Goal: Task Accomplishment & Management: Complete application form

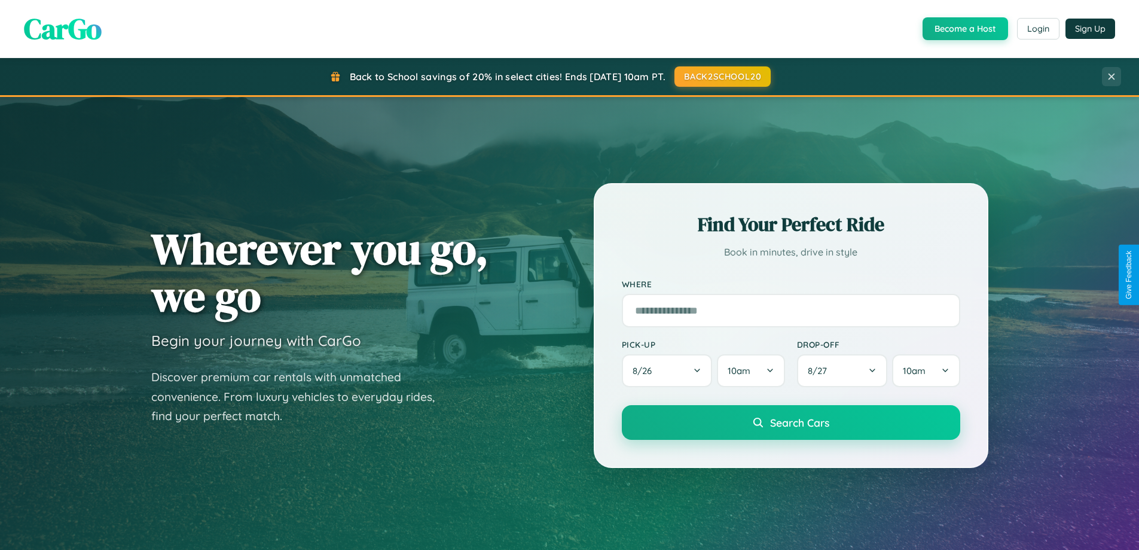
scroll to position [1053, 0]
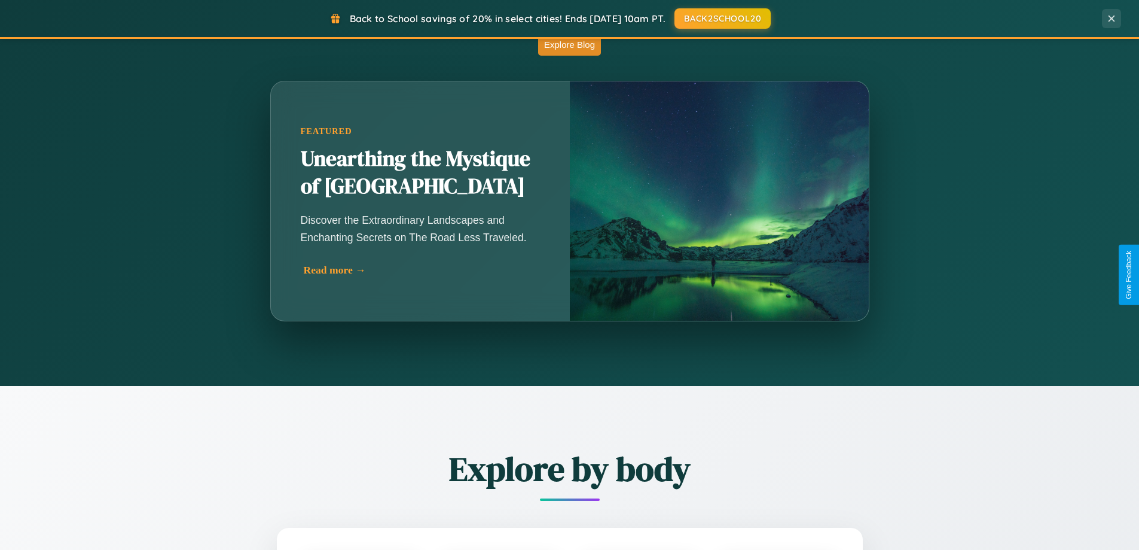
click at [422, 270] on div "Read more →" at bounding box center [423, 270] width 239 height 13
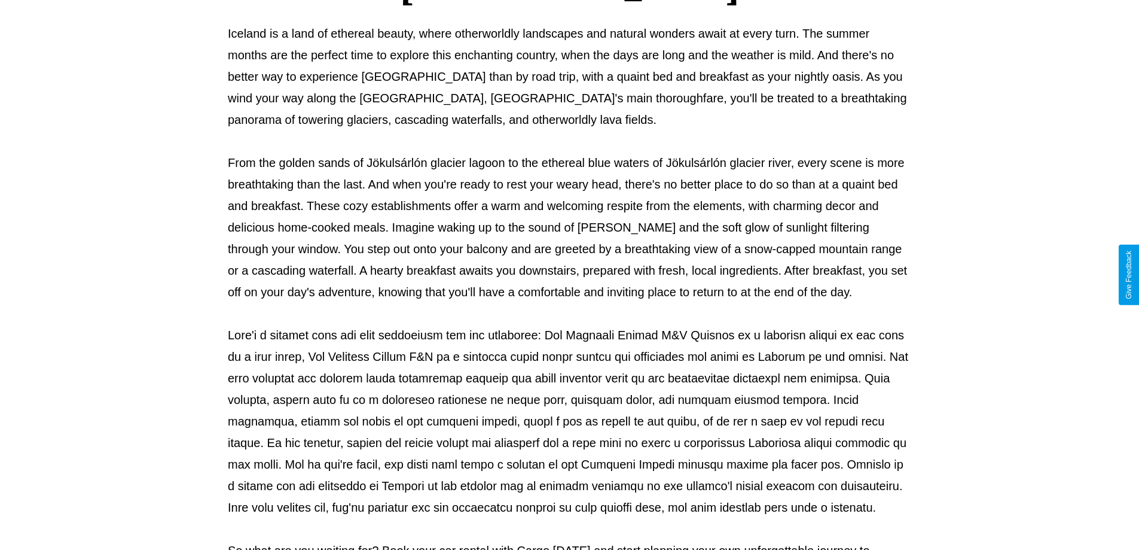
scroll to position [387, 0]
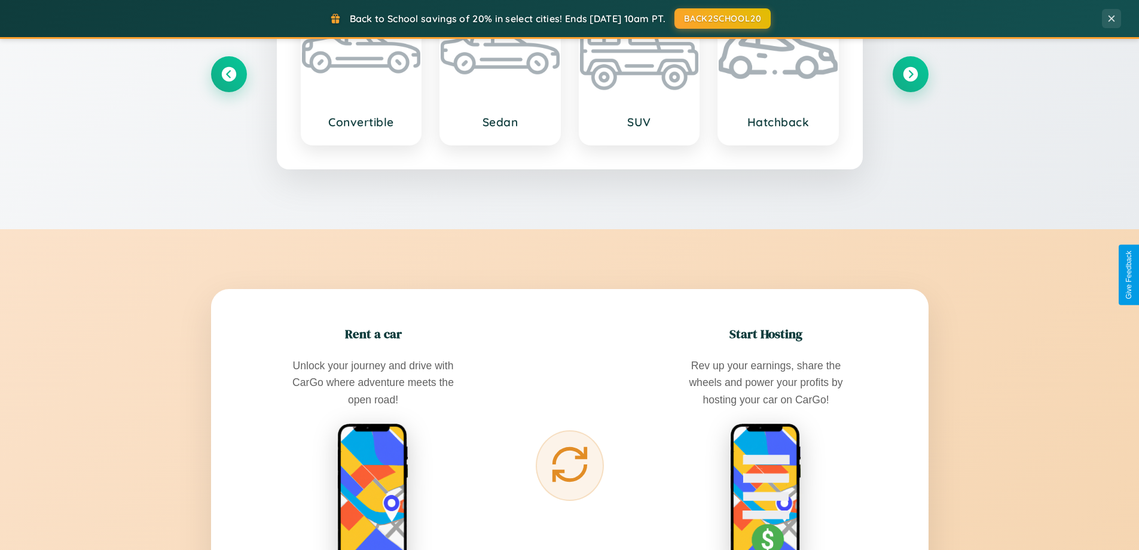
scroll to position [1921, 0]
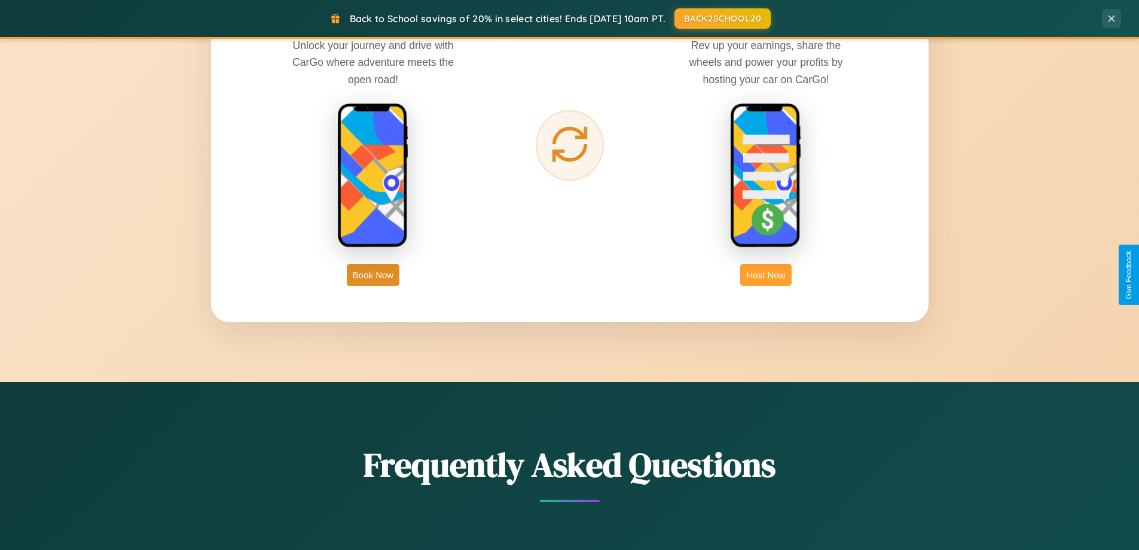
click at [766, 274] on button "Host Now" at bounding box center [765, 275] width 51 height 22
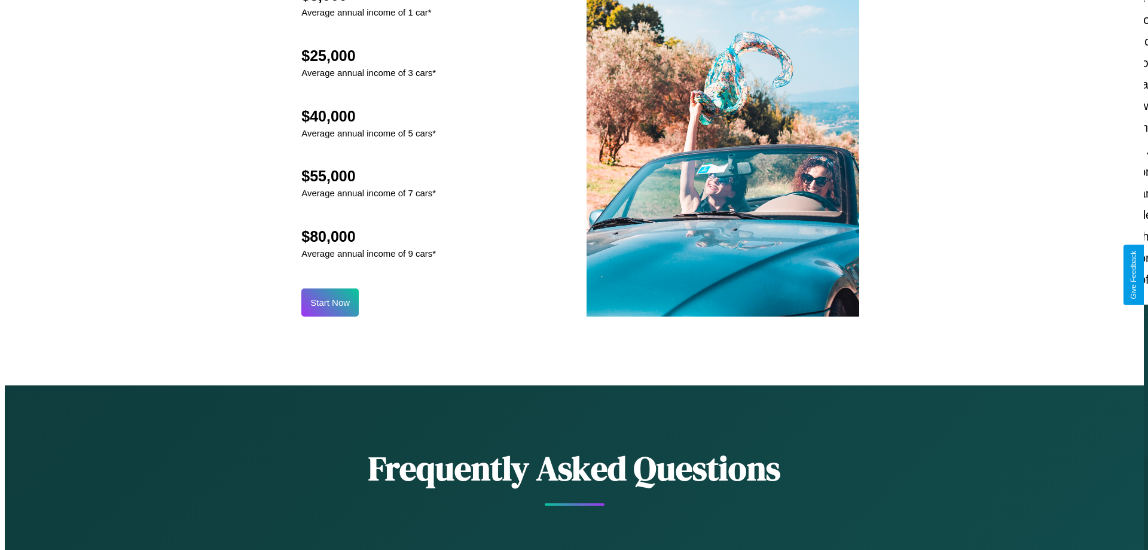
scroll to position [1247, 0]
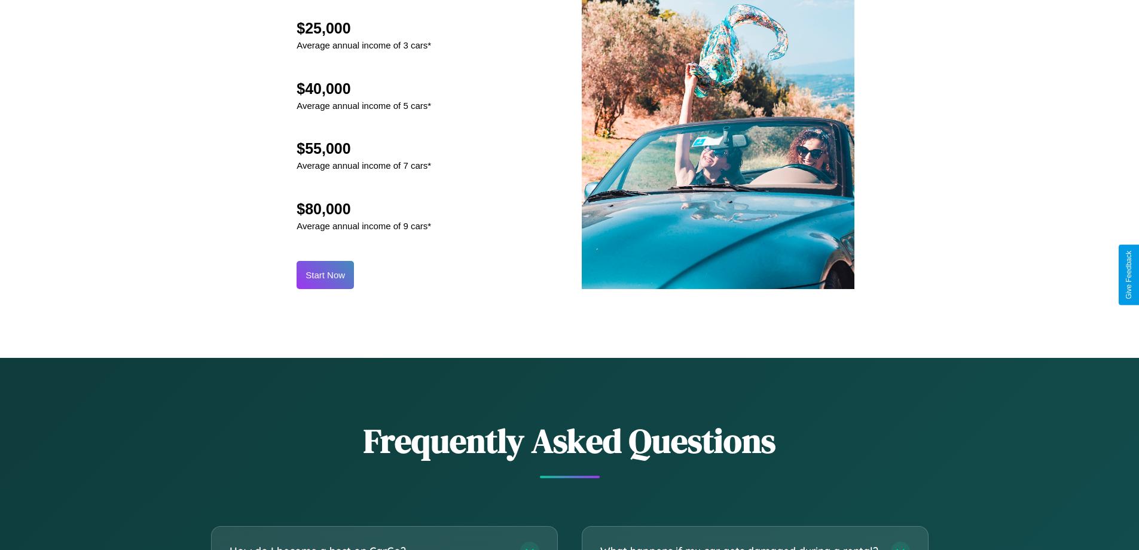
click at [325, 274] on button "Start Now" at bounding box center [325, 275] width 57 height 28
